Goal: Task Accomplishment & Management: Use online tool/utility

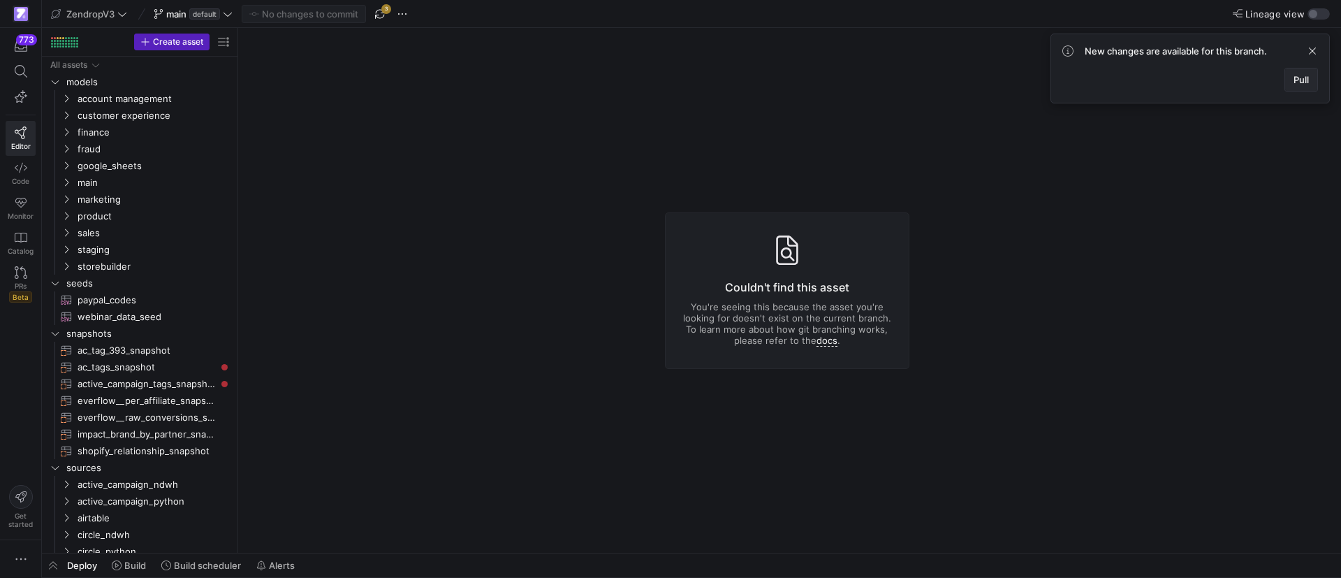
click at [1288, 80] on span at bounding box center [1301, 79] width 32 height 22
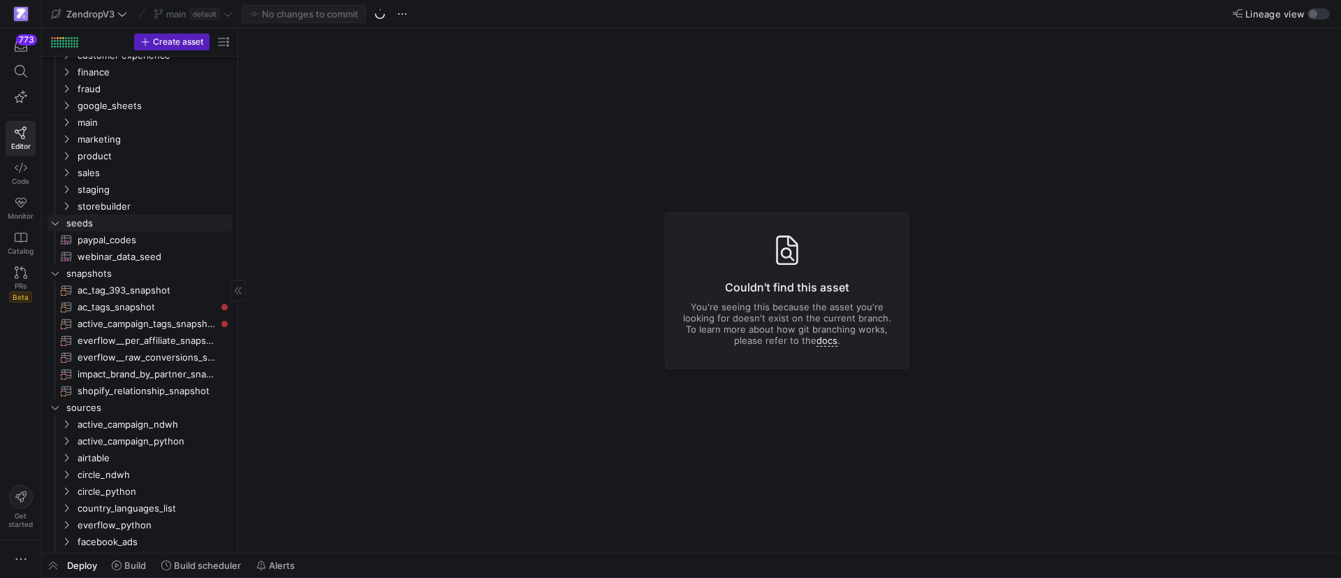
scroll to position [409, 0]
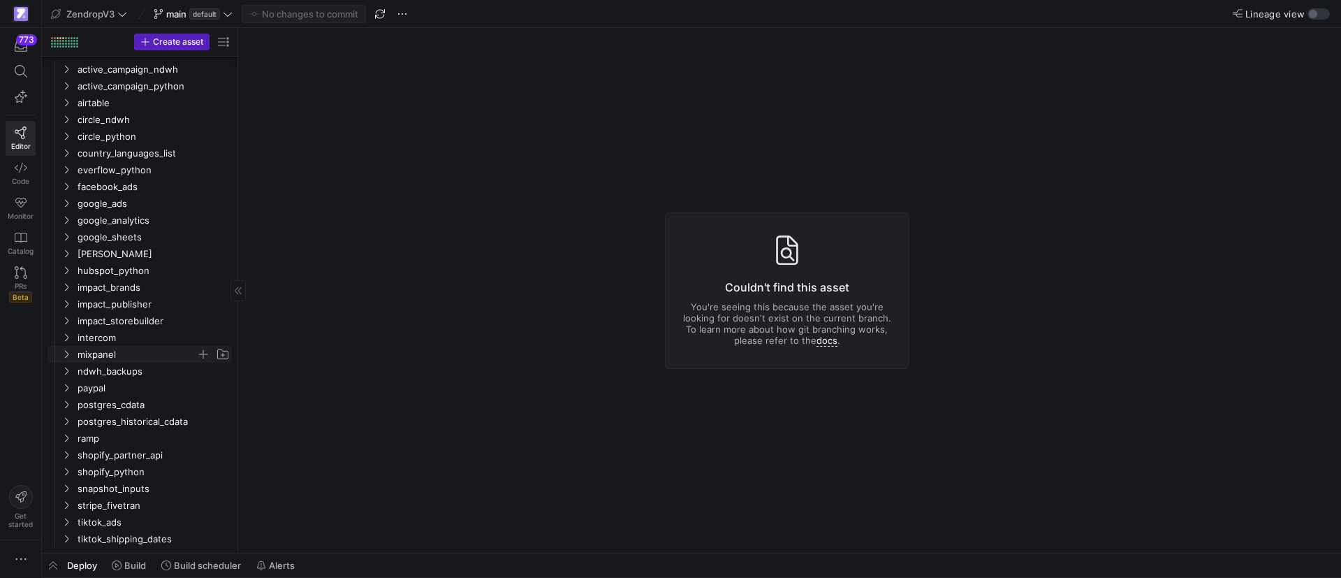
click at [76, 349] on span "mixpanel" at bounding box center [145, 354] width 172 height 15
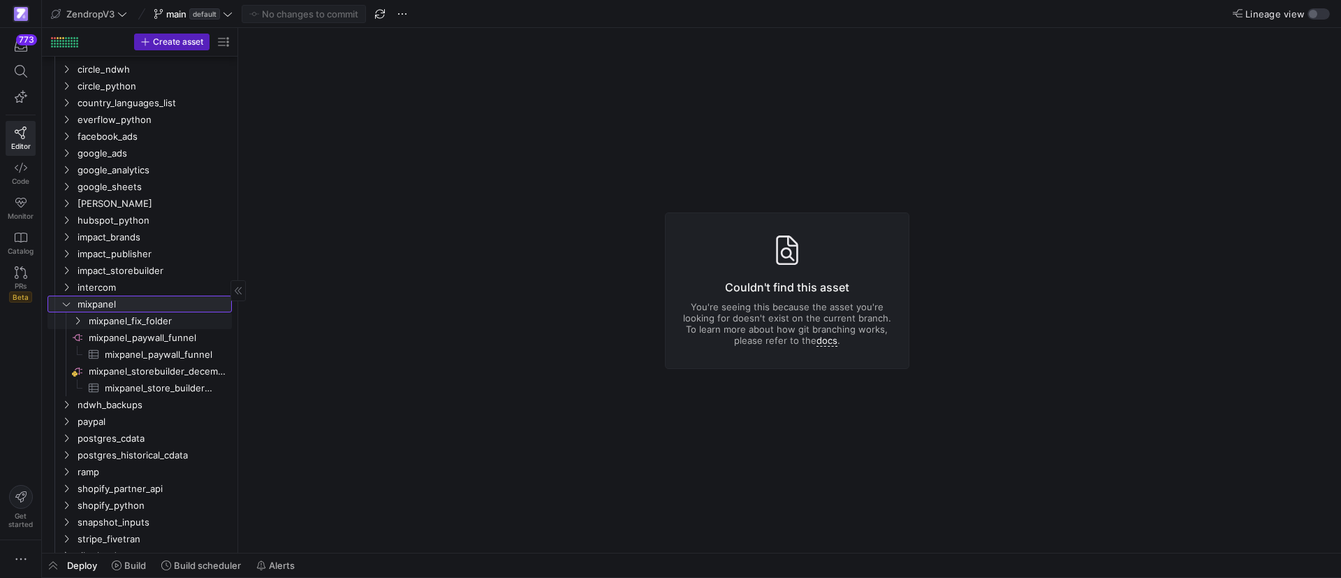
scroll to position [493, 0]
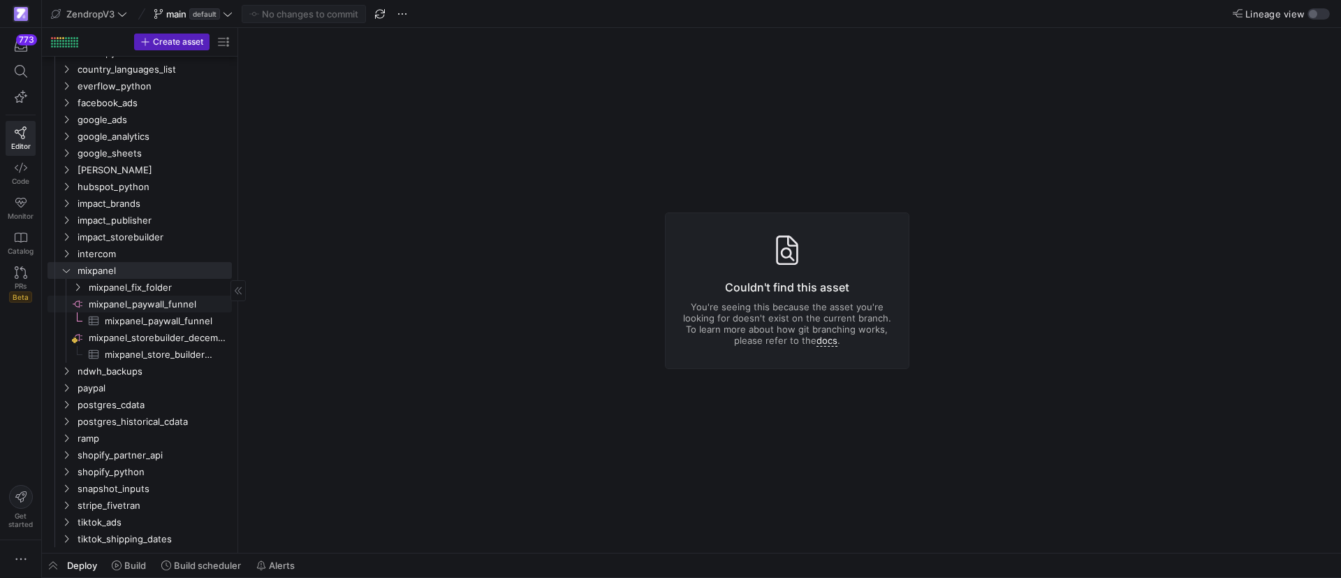
click at [139, 306] on span "mixpanel_paywall_funnel​​​​​​​​" at bounding box center [159, 304] width 141 height 16
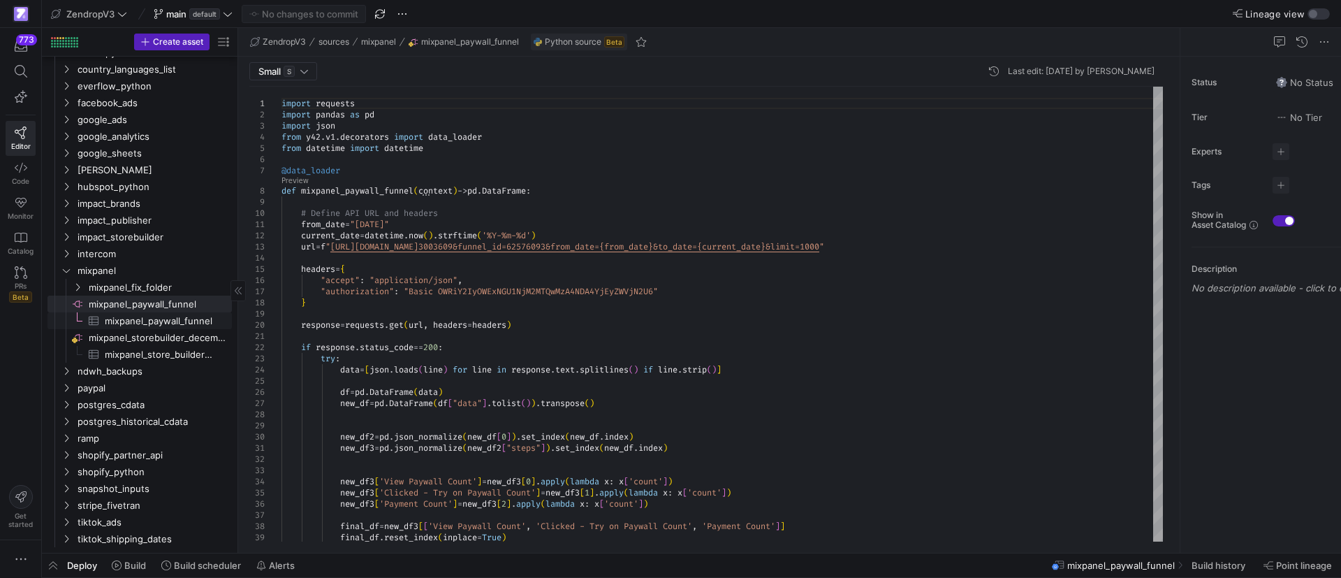
click at [178, 323] on span "mixpanel_paywall_funnel​​​​​​​​​" at bounding box center [160, 321] width 111 height 16
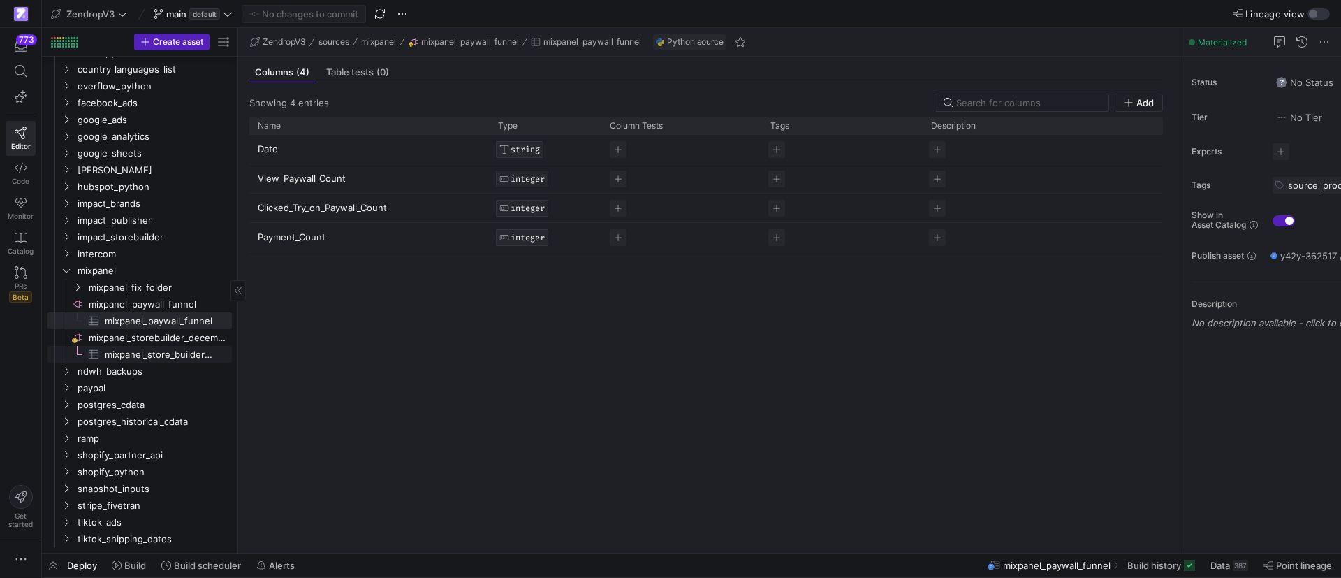
click at [124, 351] on span "mixpanel_store_builder_events_deprecated_december​​​​​​​​​" at bounding box center [160, 355] width 111 height 16
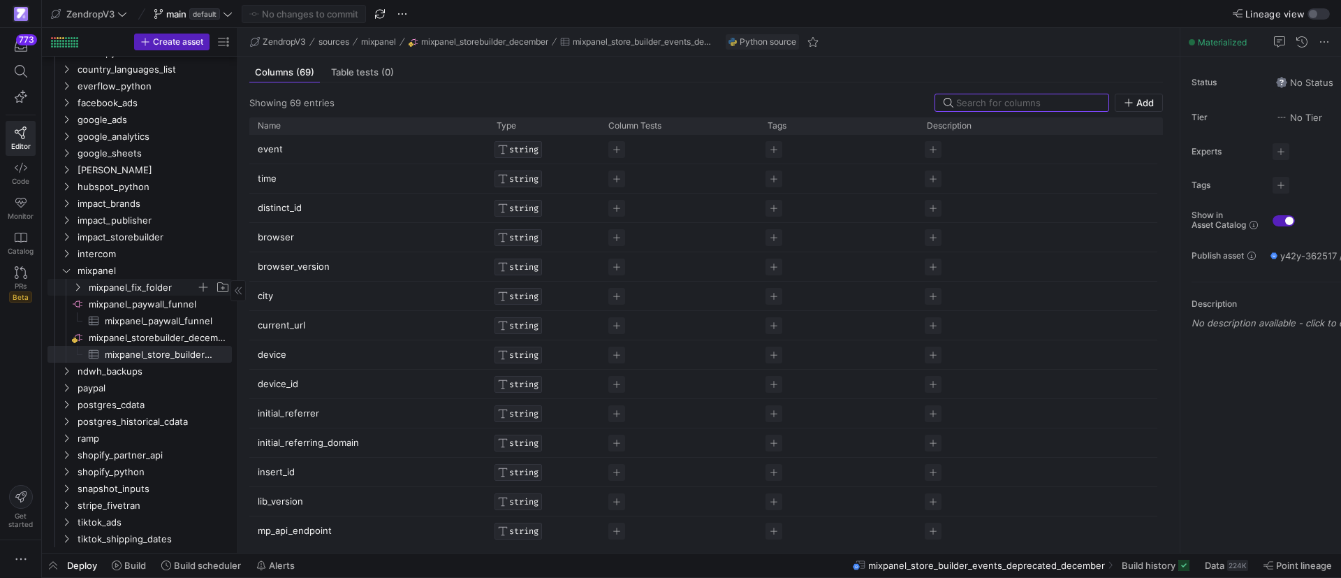
click at [73, 286] on icon "Press SPACE to select this row." at bounding box center [78, 287] width 10 height 8
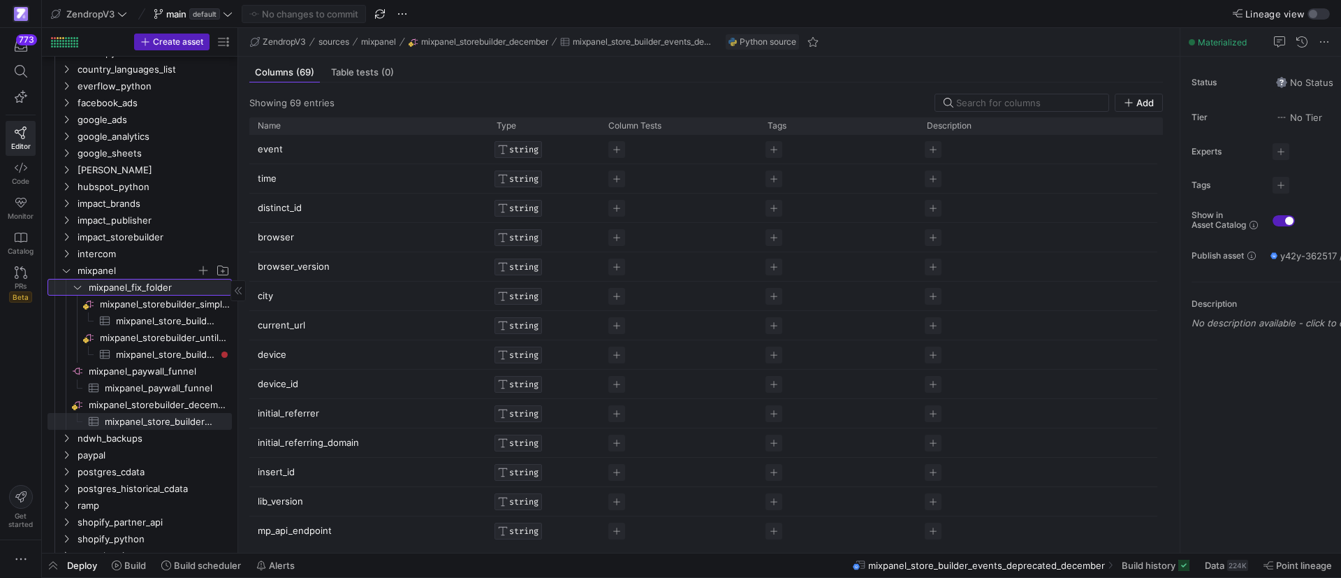
drag, startPoint x: 80, startPoint y: 286, endPoint x: 71, endPoint y: 276, distance: 12.9
click at [78, 286] on icon at bounding box center [78, 287] width 10 height 8
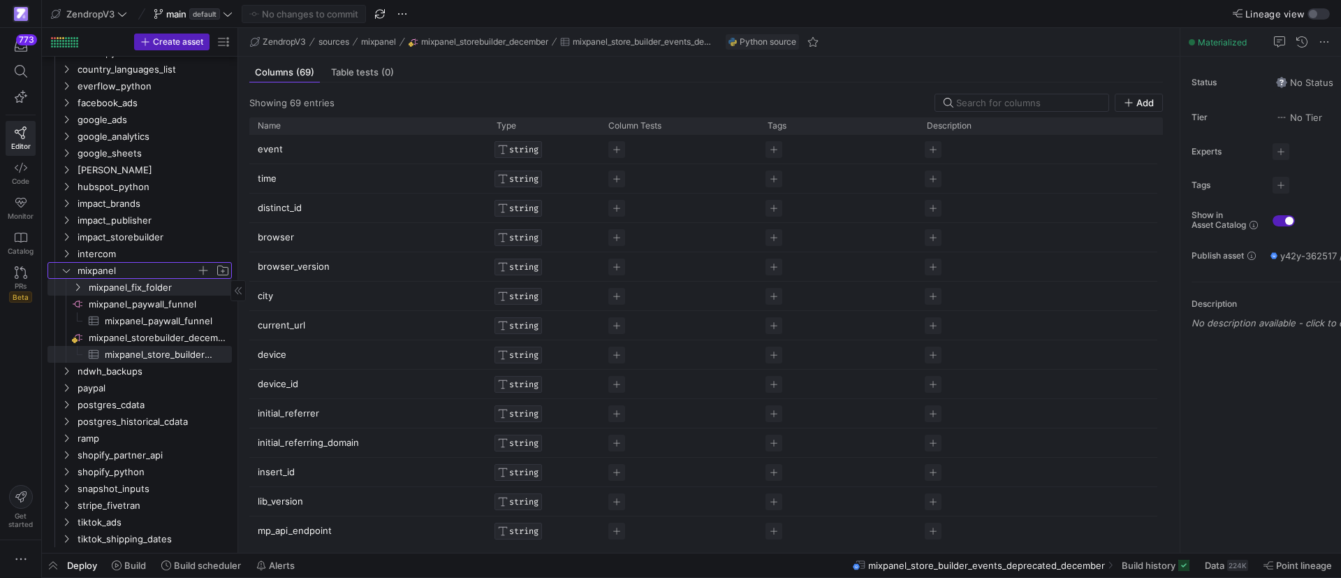
click at [66, 272] on icon "Press SPACE to select this row." at bounding box center [66, 270] width 7 height 3
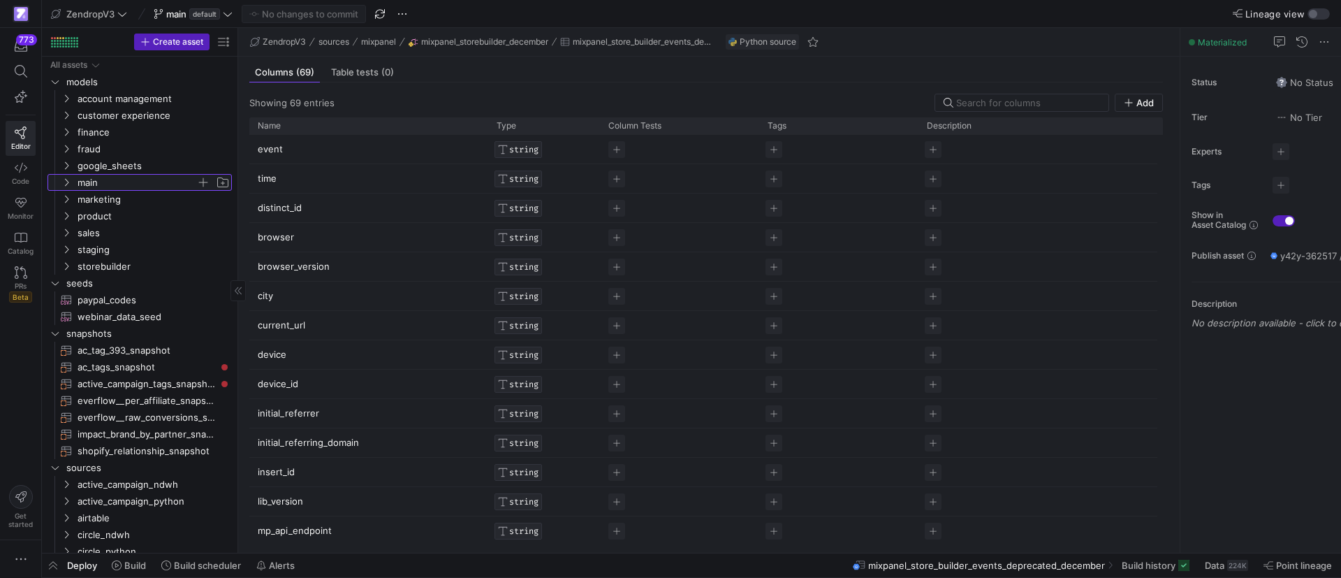
click at [68, 185] on icon "Press SPACE to select this row." at bounding box center [66, 182] width 10 height 8
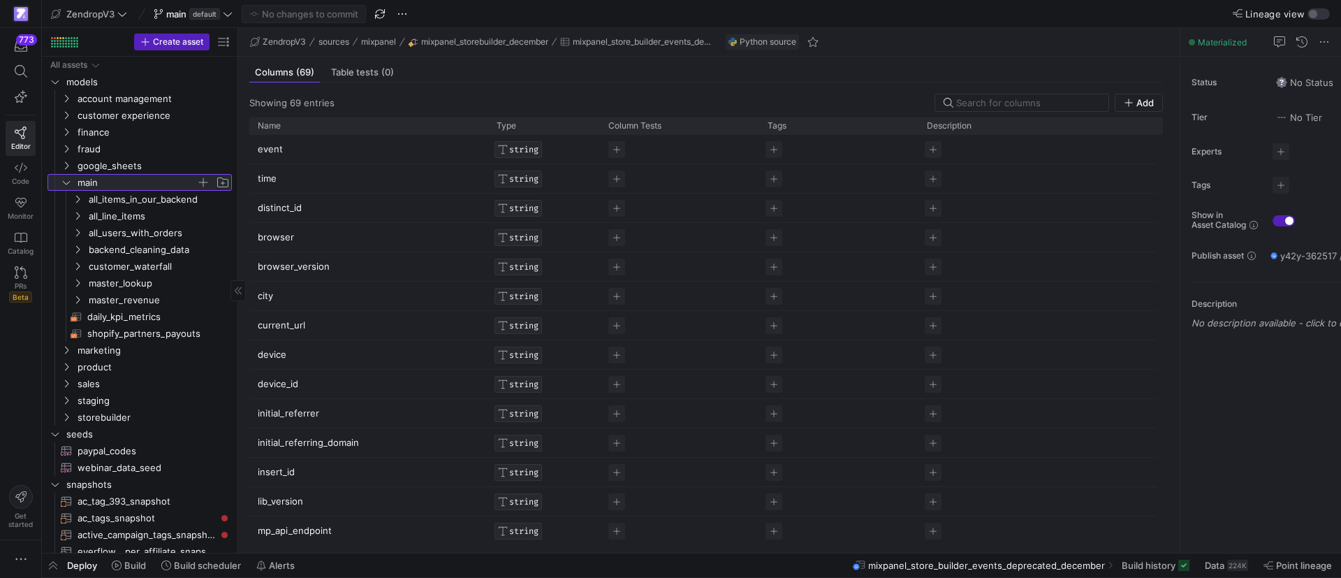
click at [68, 187] on y42-icon at bounding box center [66, 182] width 11 height 11
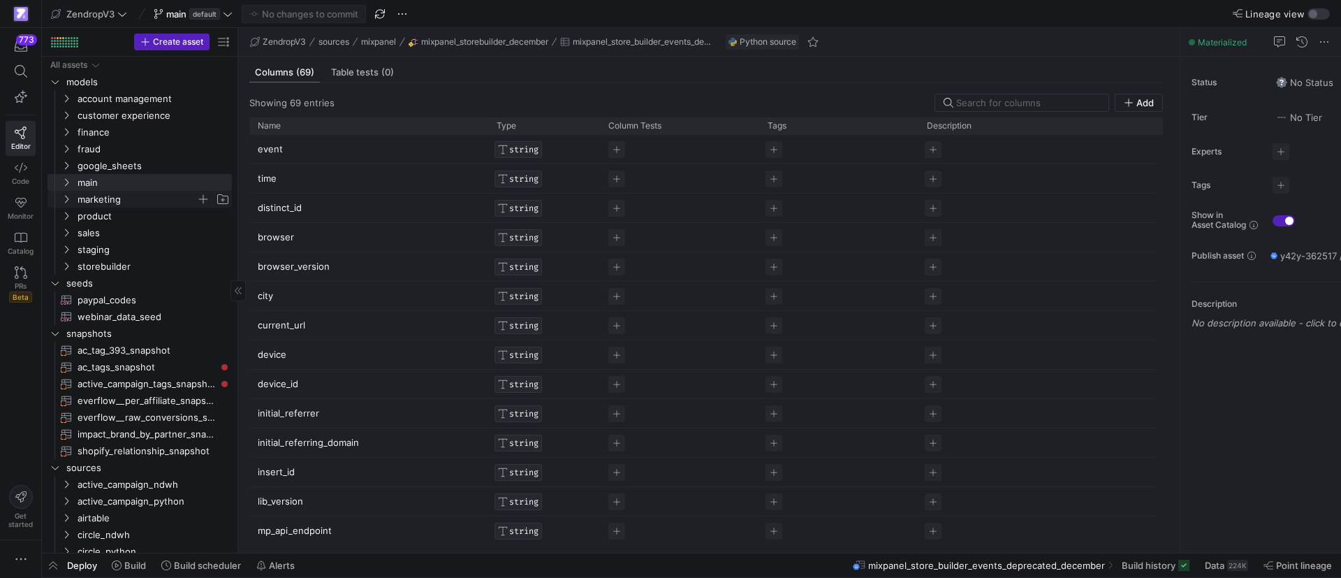
click at [69, 200] on icon "Press SPACE to select this row." at bounding box center [66, 199] width 10 height 8
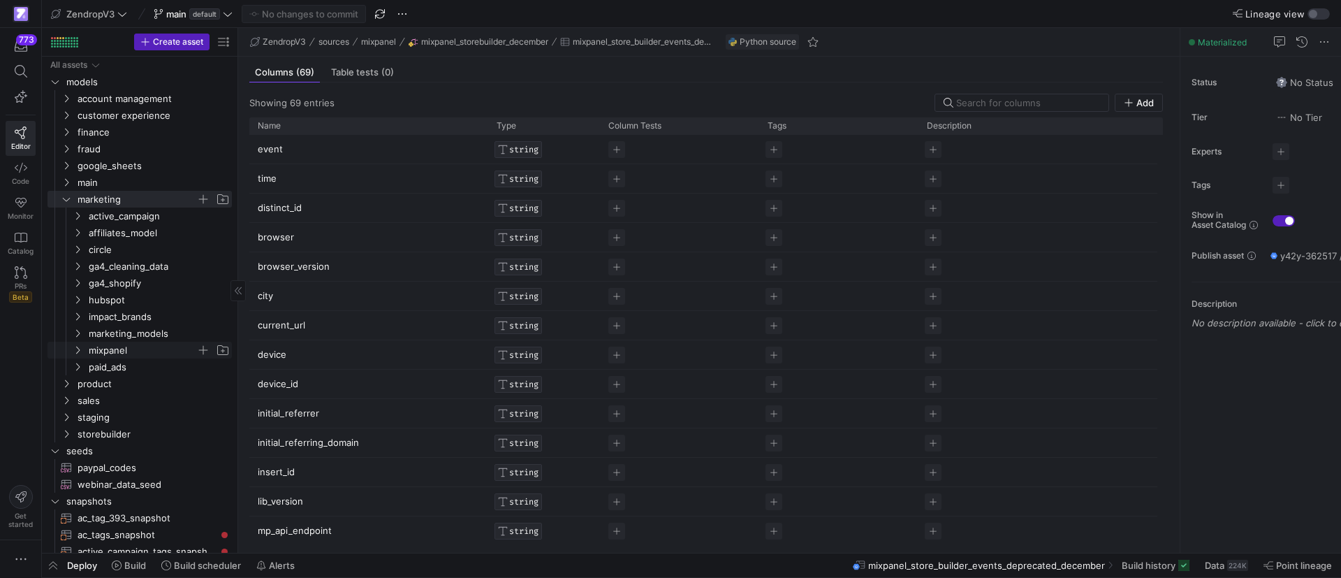
click at [78, 348] on icon "Press SPACE to select this row." at bounding box center [77, 351] width 3 height 8
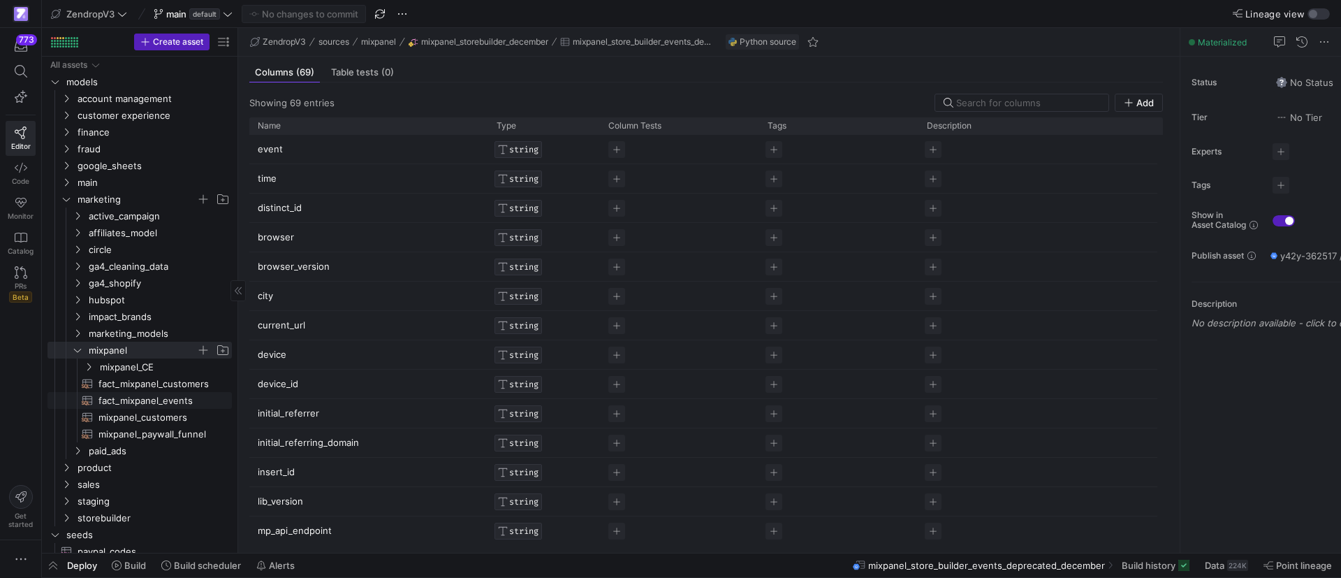
click at [145, 400] on span "fact_mixpanel_events​​​​​​​​​​" at bounding box center [157, 401] width 117 height 16
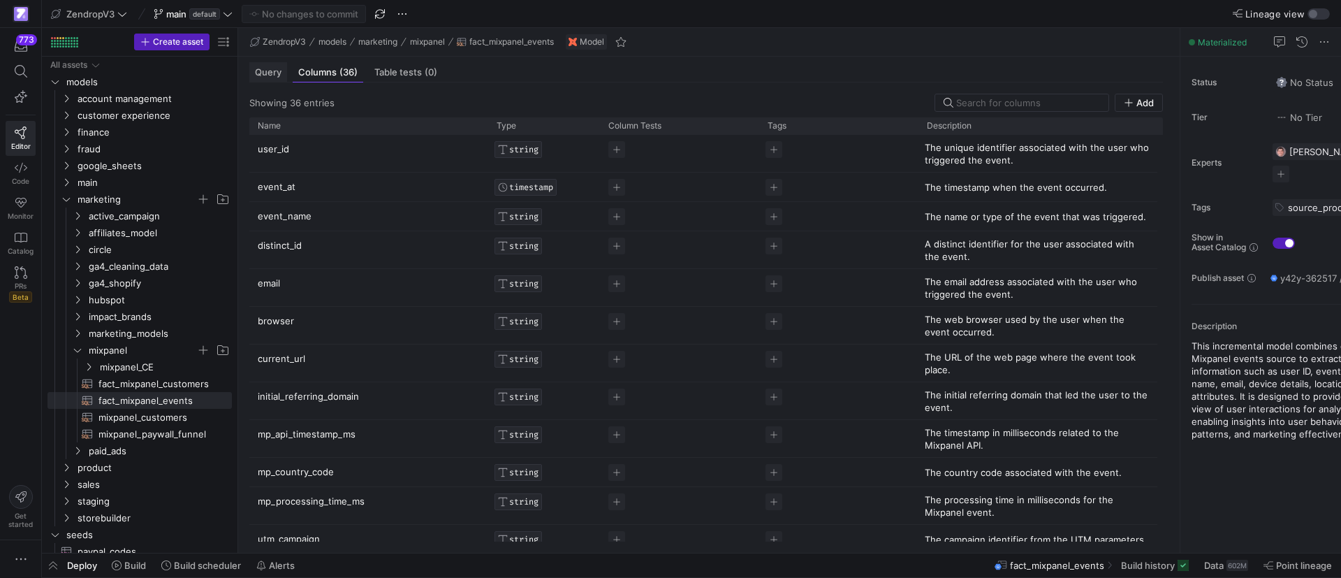
click at [266, 75] on span "Query" at bounding box center [268, 72] width 27 height 9
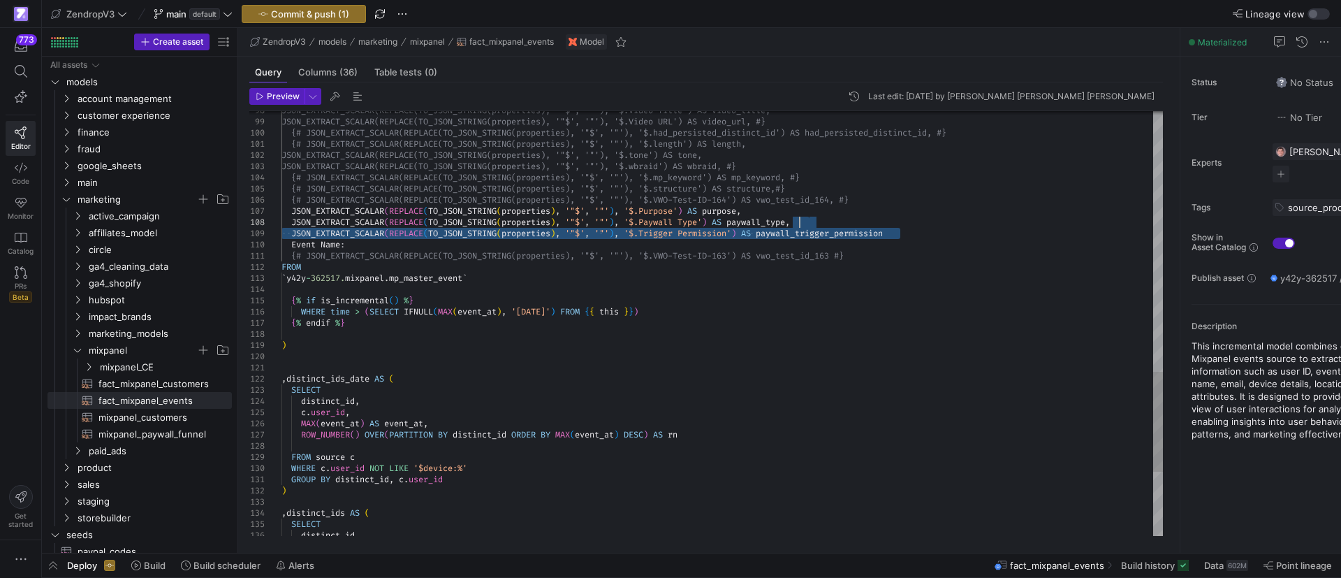
drag, startPoint x: 904, startPoint y: 231, endPoint x: 799, endPoint y: 225, distance: 104.9
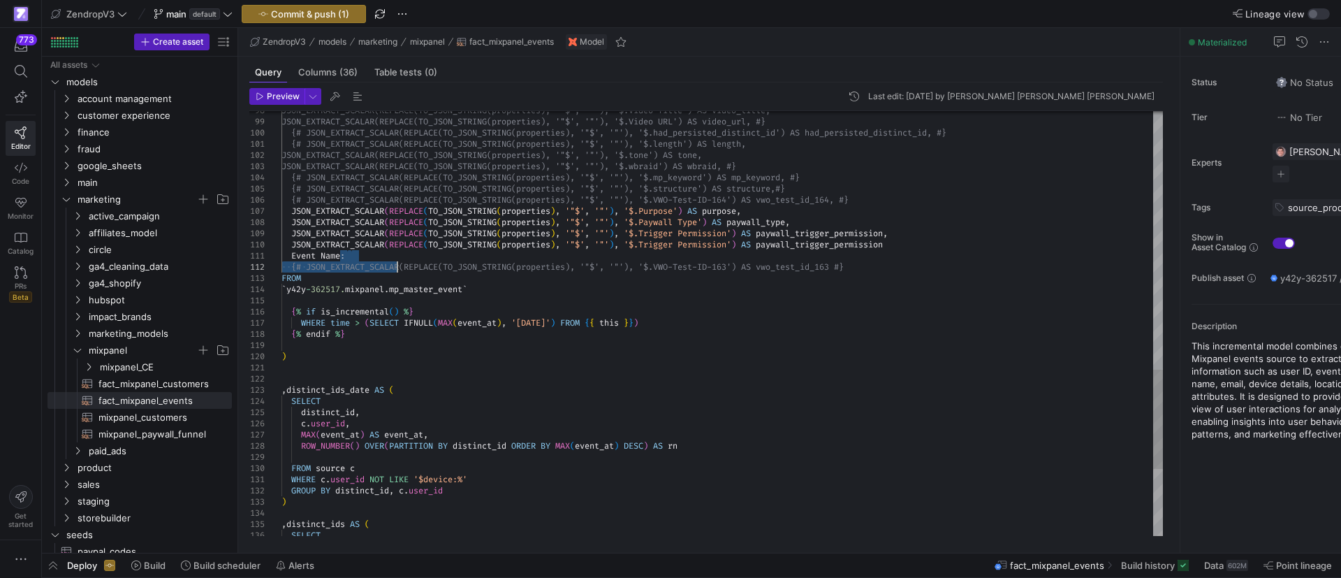
drag, startPoint x: 358, startPoint y: 256, endPoint x: 397, endPoint y: 268, distance: 40.2
drag, startPoint x: 300, startPoint y: 254, endPoint x: 337, endPoint y: 253, distance: 37.1
drag, startPoint x: 292, startPoint y: 254, endPoint x: 340, endPoint y: 254, distance: 48.2
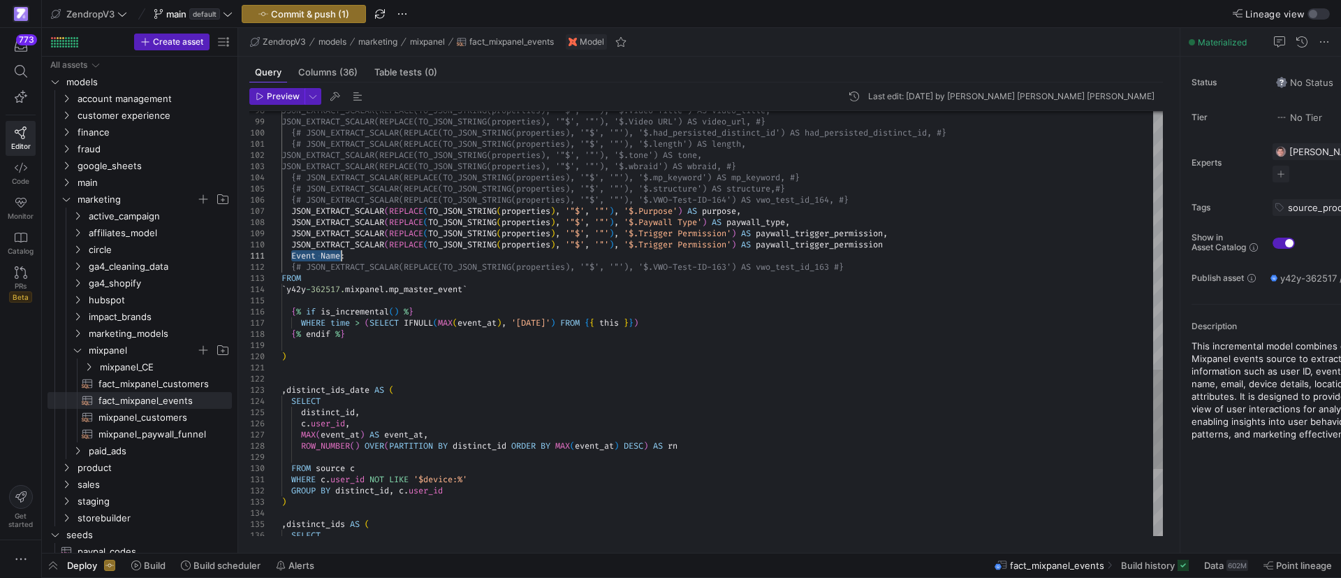
drag, startPoint x: 649, startPoint y: 242, endPoint x: 738, endPoint y: 245, distance: 89.5
drag, startPoint x: 706, startPoint y: 260, endPoint x: 878, endPoint y: 247, distance: 173.0
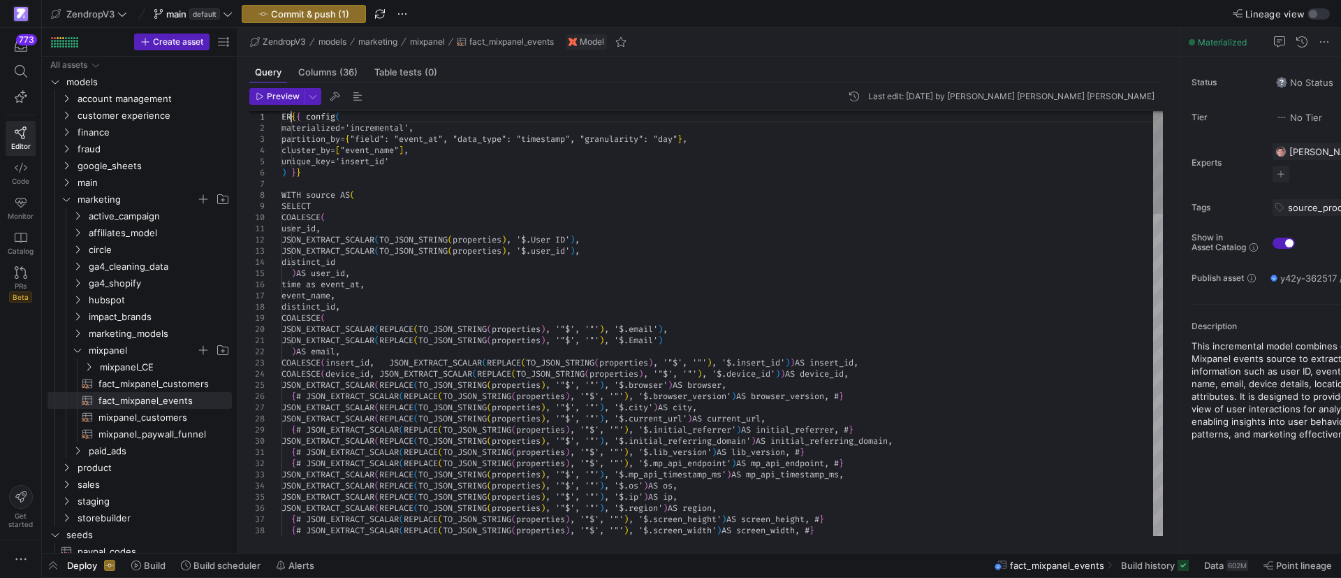
scroll to position [10, 10]
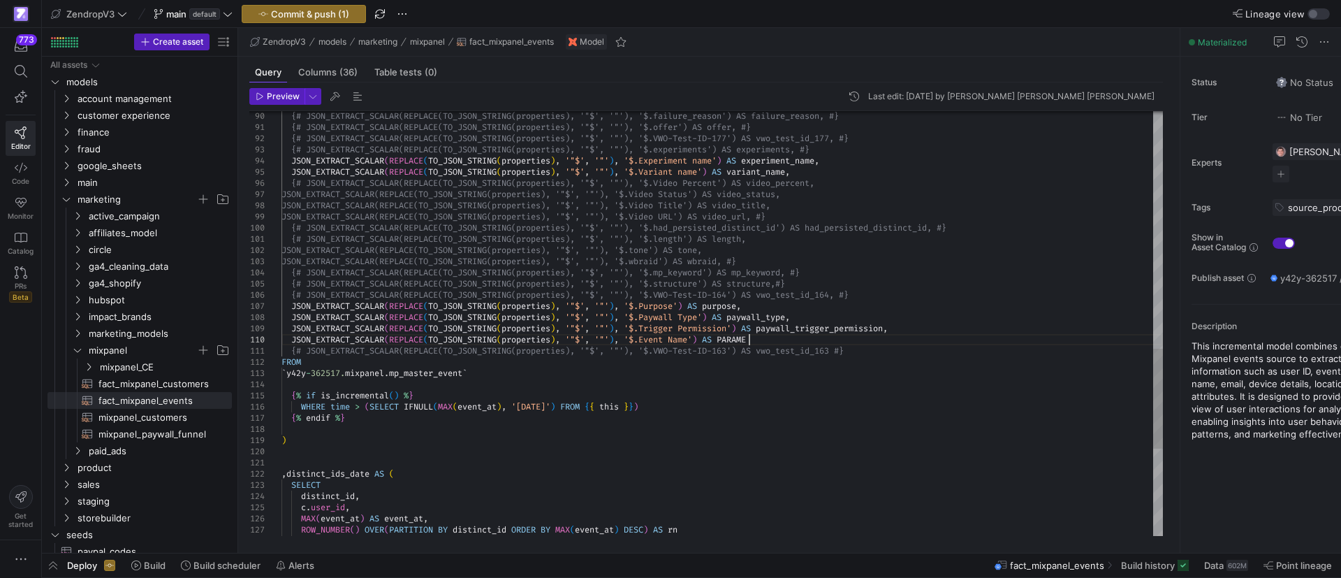
click at [750, 340] on div "JSON_EXTRACT_SCALAR(REPLACE(TO_JSON_STRING(prope rties), '"$', '"'), '$.Video U…" at bounding box center [723, 4] width 882 height 1800
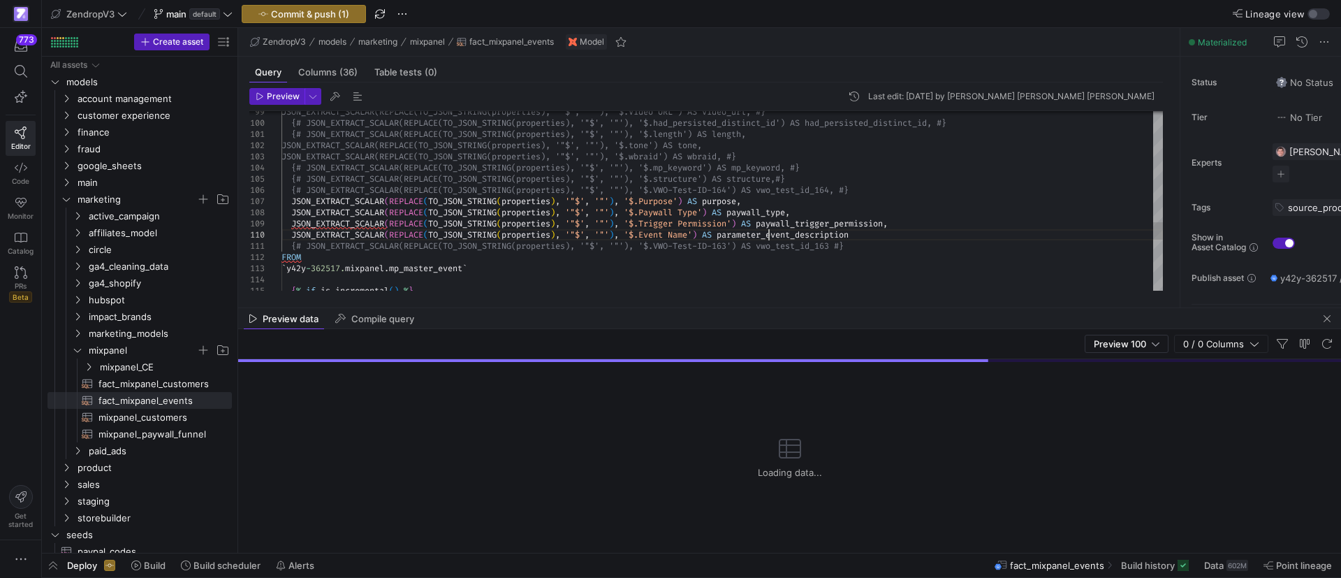
type textarea "E(TO_JSON_STRING(properties), '"$', '"'), '$.VWO-Test-ID-164') AS vwo_test_id_1…"
click at [342, 13] on span "Commit & push (1)" at bounding box center [310, 13] width 78 height 11
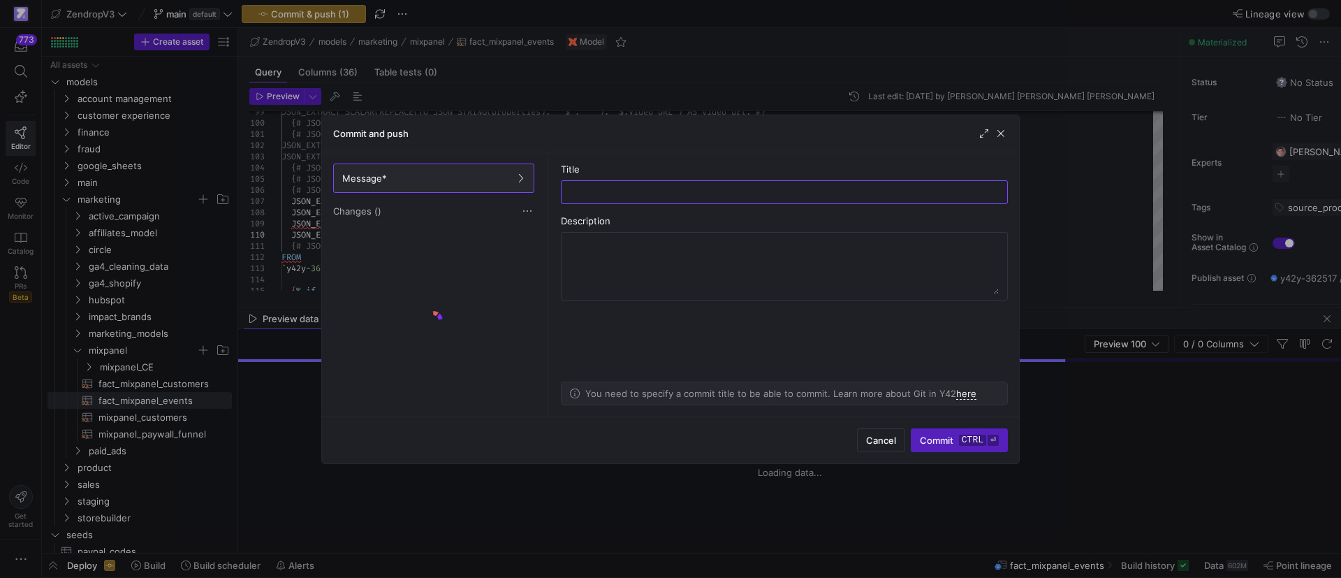
paste input "parameter_event_description"
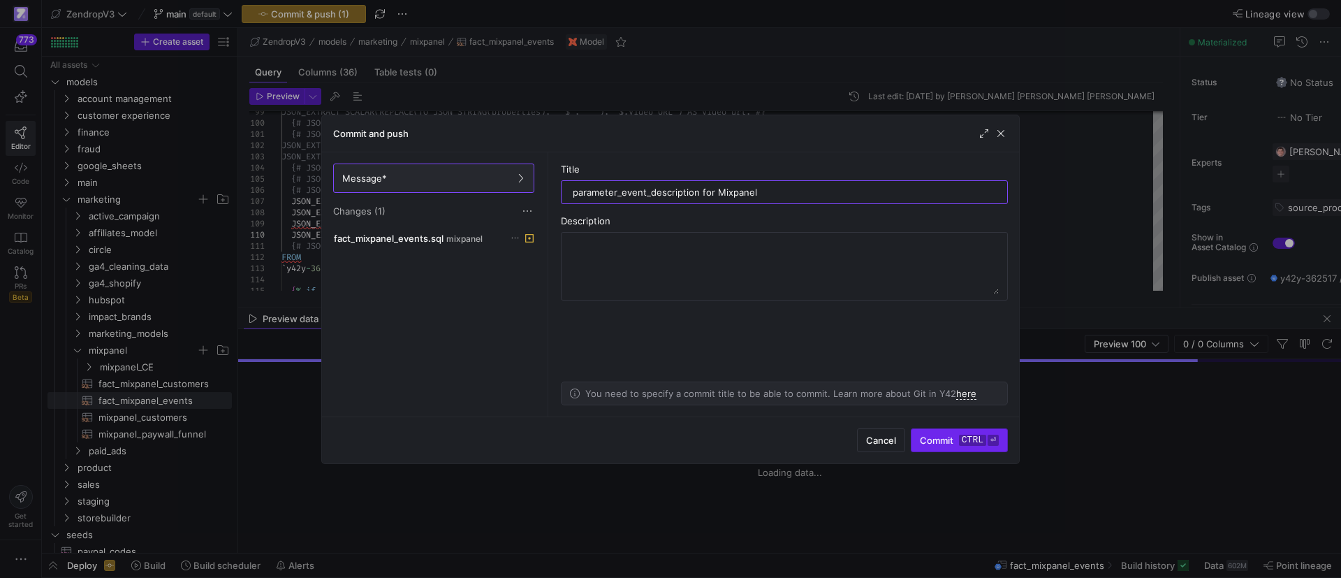
type input "parameter_event_description for Mixpanel"
click at [954, 440] on span "Commit ctrl ⏎" at bounding box center [959, 440] width 79 height 11
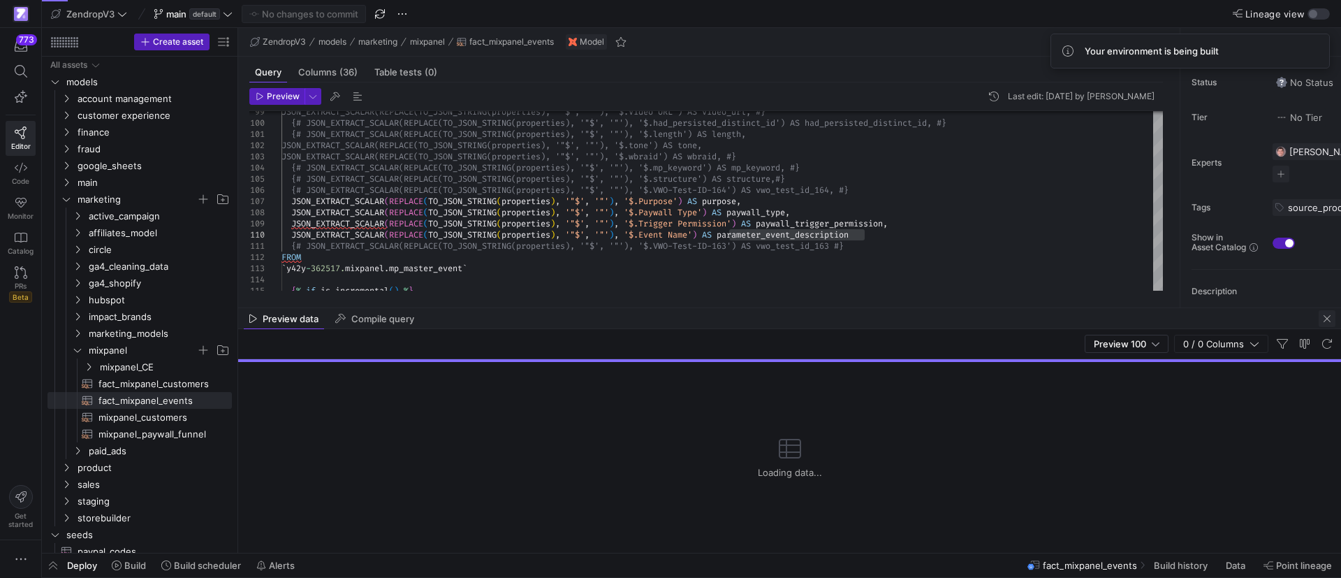
click at [1322, 323] on span "button" at bounding box center [1327, 318] width 17 height 17
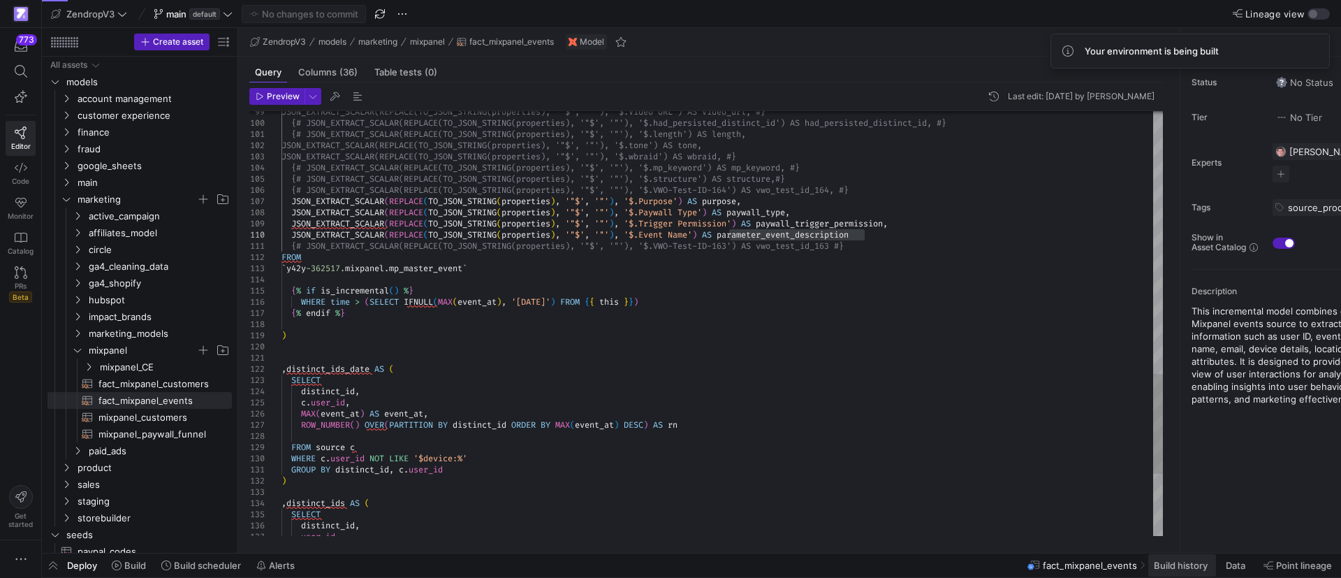
click at [1170, 569] on span "Build history" at bounding box center [1181, 565] width 54 height 11
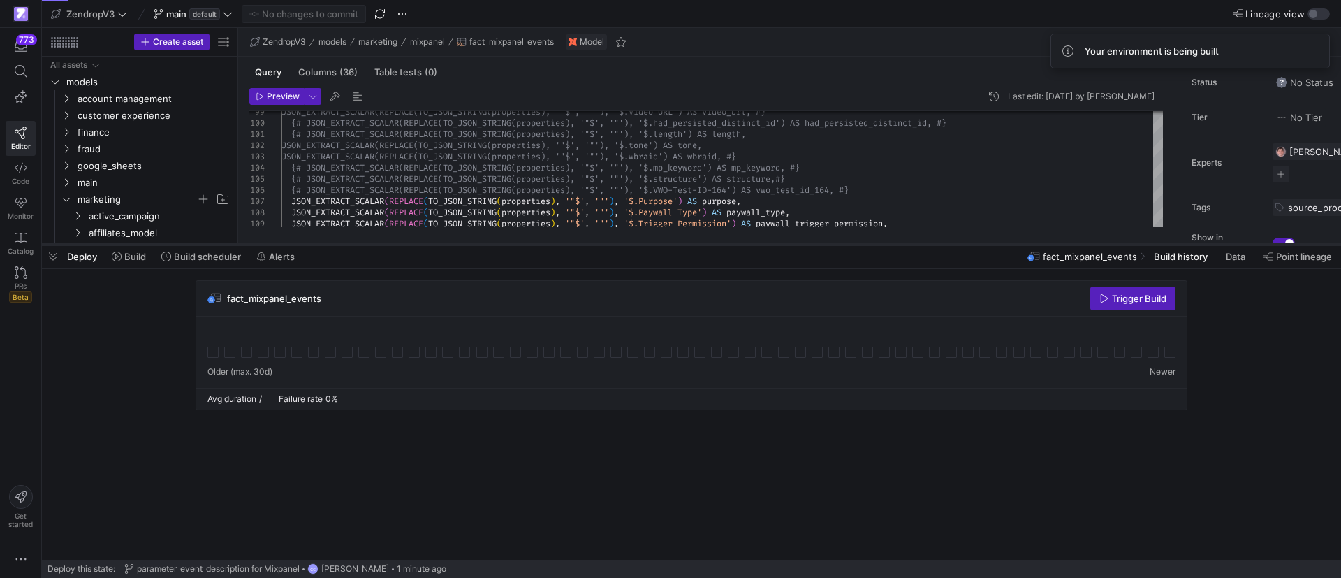
drag, startPoint x: 926, startPoint y: 321, endPoint x: 931, endPoint y: 238, distance: 82.6
click at [931, 242] on div at bounding box center [691, 245] width 1299 height 6
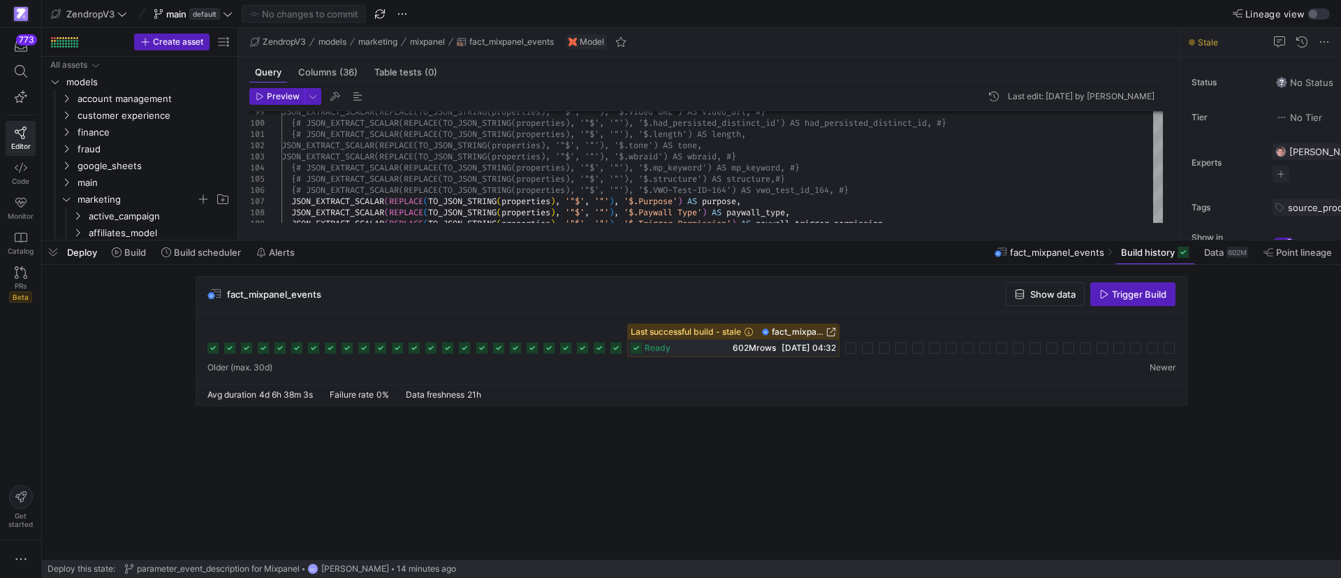
drag, startPoint x: 1111, startPoint y: 297, endPoint x: 1130, endPoint y: 323, distance: 32.4
click at [1112, 296] on span "Trigger Build" at bounding box center [1139, 294] width 54 height 11
